Goal: Transaction & Acquisition: Download file/media

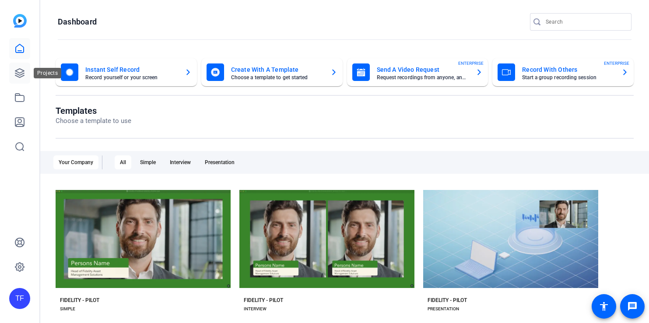
click at [21, 72] on icon at bounding box center [19, 73] width 11 height 11
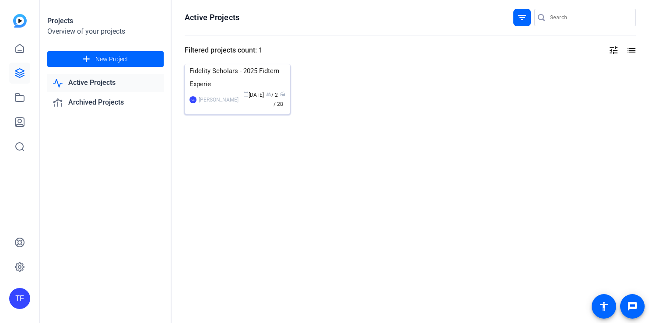
click at [229, 64] on img at bounding box center [238, 64] width 106 height 0
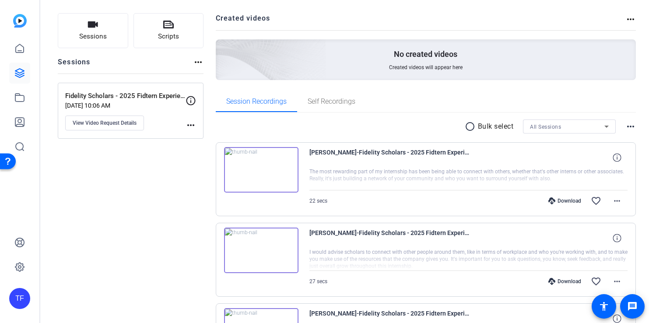
scroll to position [62, 0]
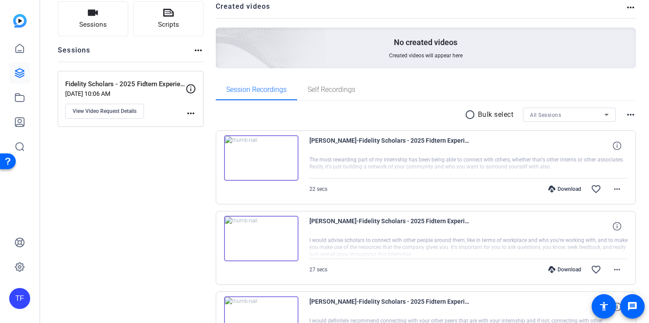
click at [469, 115] on mat-icon "radio_button_unchecked" at bounding box center [471, 114] width 13 height 11
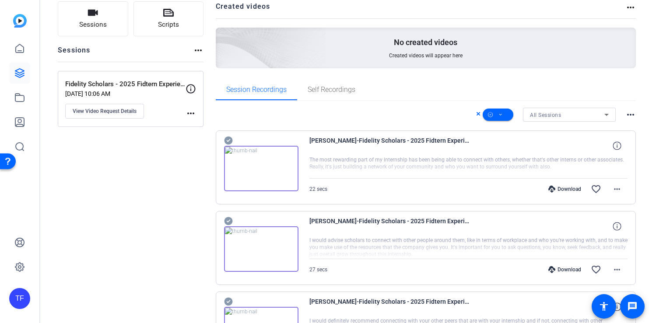
click at [229, 136] on icon at bounding box center [228, 140] width 9 height 11
click at [226, 145] on icon at bounding box center [228, 141] width 8 height 8
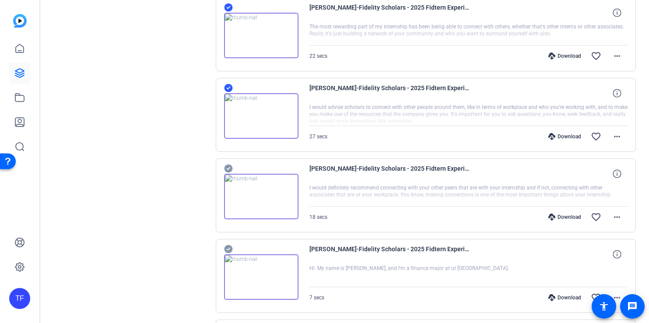
scroll to position [199, 0]
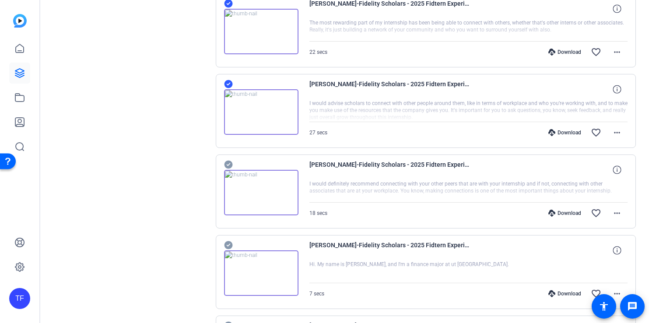
click at [229, 8] on icon at bounding box center [228, 4] width 8 height 8
click at [228, 8] on icon at bounding box center [228, 4] width 8 height 8
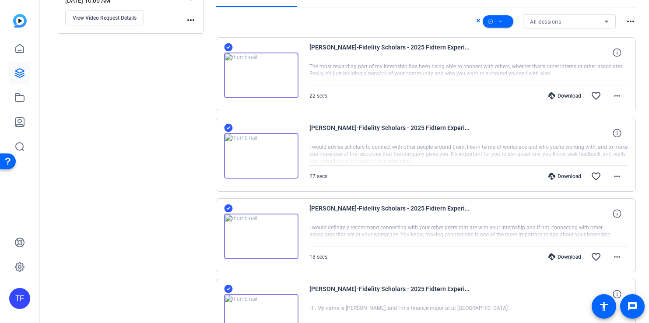
scroll to position [148, 0]
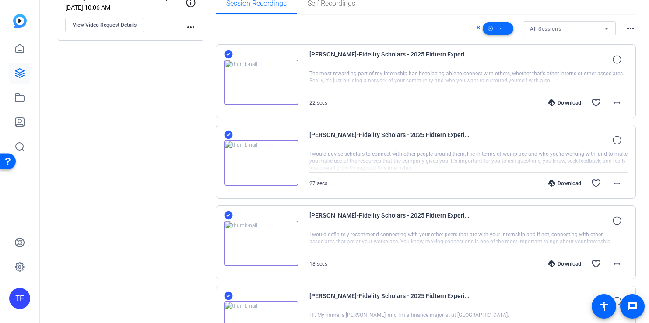
click at [499, 28] on icon at bounding box center [501, 28] width 4 height 11
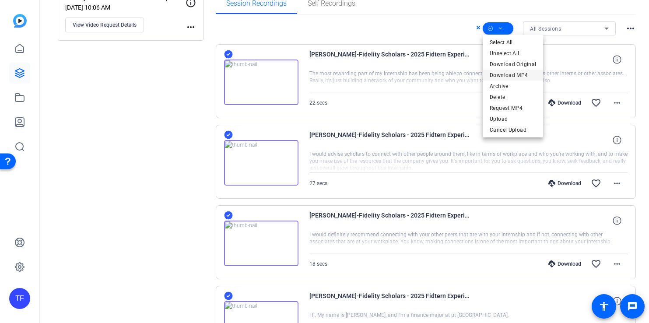
click at [508, 73] on span "Download MP4" at bounding box center [513, 75] width 46 height 11
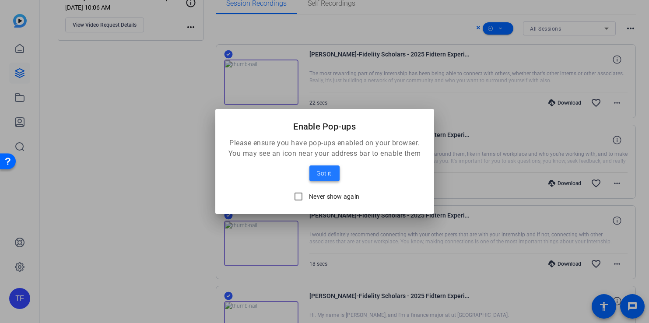
click at [321, 170] on span "Got it!" at bounding box center [325, 173] width 16 height 11
